Goal: Task Accomplishment & Management: Use online tool/utility

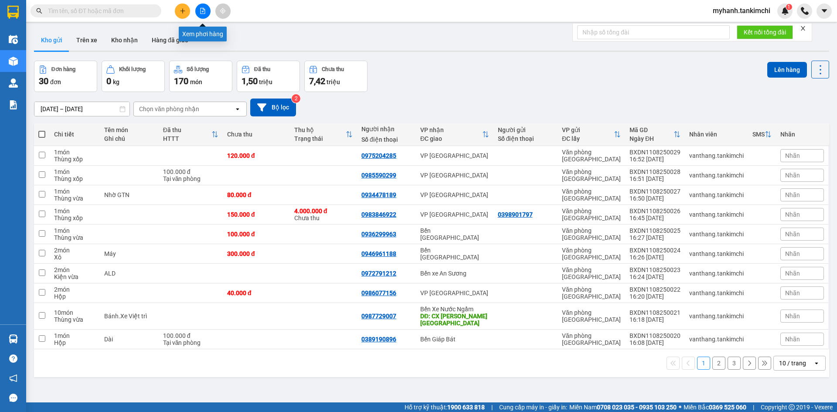
drag, startPoint x: 202, startPoint y: 14, endPoint x: 109, endPoint y: 12, distance: 92.9
click at [196, 13] on button at bounding box center [202, 10] width 15 height 15
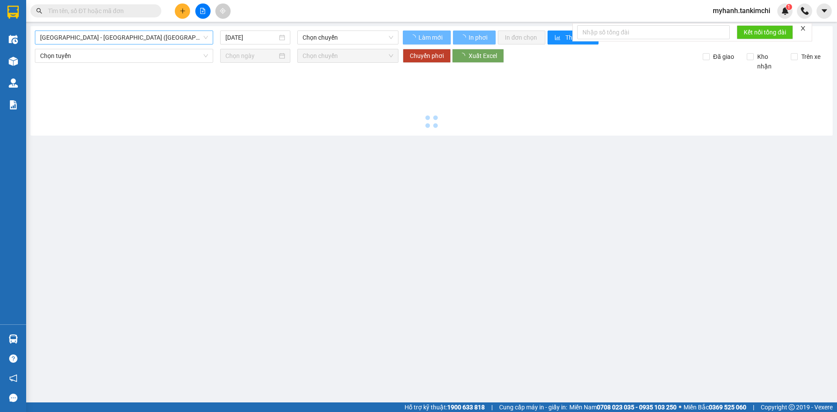
click at [93, 35] on span "[GEOGRAPHIC_DATA] - [GEOGRAPHIC_DATA] ([GEOGRAPHIC_DATA])" at bounding box center [124, 37] width 168 height 13
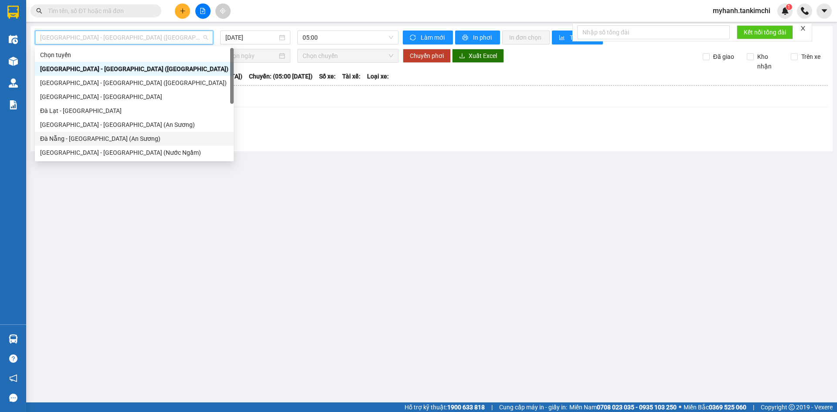
drag, startPoint x: 111, startPoint y: 139, endPoint x: 134, endPoint y: 140, distance: 22.7
click at [113, 140] on div "Đà Nẵng - [GEOGRAPHIC_DATA] (An Sương)" at bounding box center [134, 139] width 188 height 10
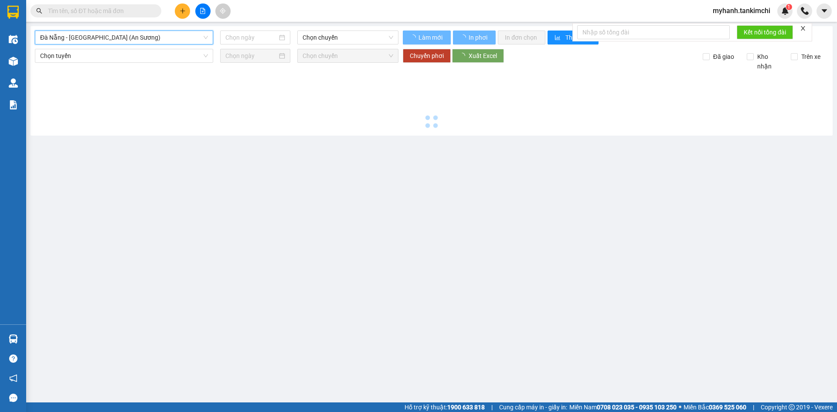
type input "[DATE]"
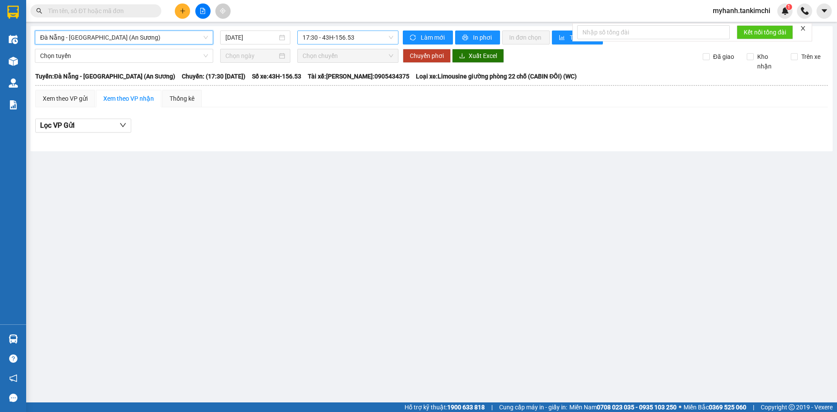
drag, startPoint x: 363, startPoint y: 39, endPoint x: 367, endPoint y: 36, distance: 5.3
click at [365, 38] on span "17:30 - 43H-156.53" at bounding box center [348, 37] width 91 height 13
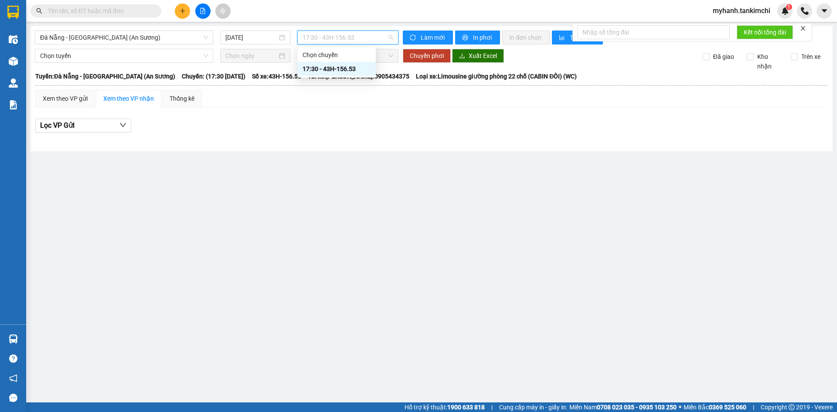
click at [360, 73] on div "17:30 - 43H-156.53" at bounding box center [337, 69] width 68 height 10
click at [442, 36] on span "Làm mới" at bounding box center [433, 38] width 25 height 10
click at [486, 33] on span "In phơi" at bounding box center [483, 38] width 20 height 10
drag, startPoint x: 413, startPoint y: 32, endPoint x: 418, endPoint y: 32, distance: 4.8
click at [417, 32] on button "Làm mới" at bounding box center [428, 38] width 50 height 14
